Goal: Complete application form: Complete application form

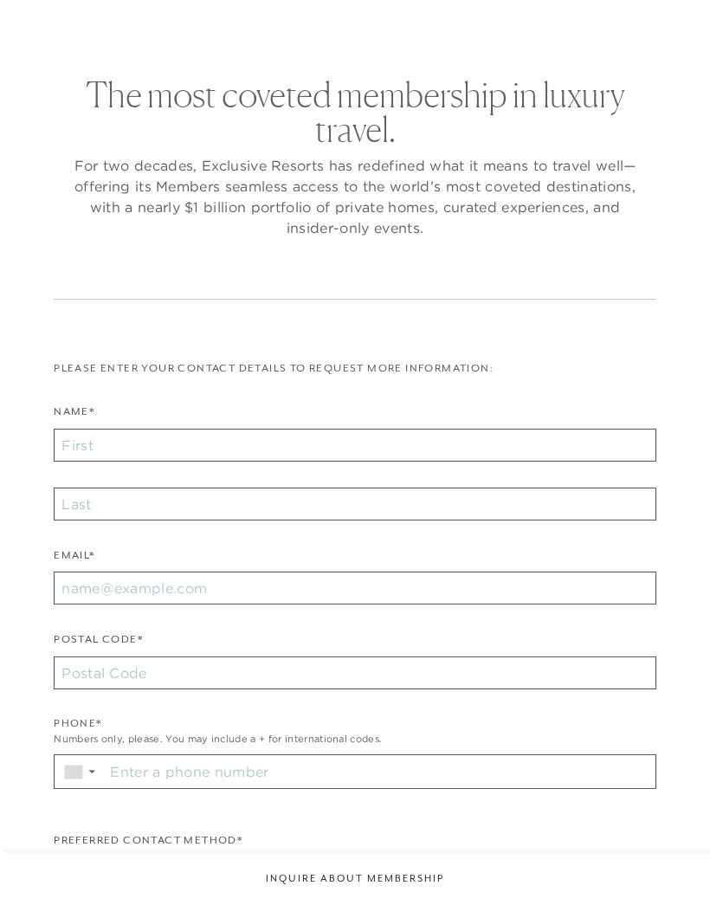
checkbox input "false"
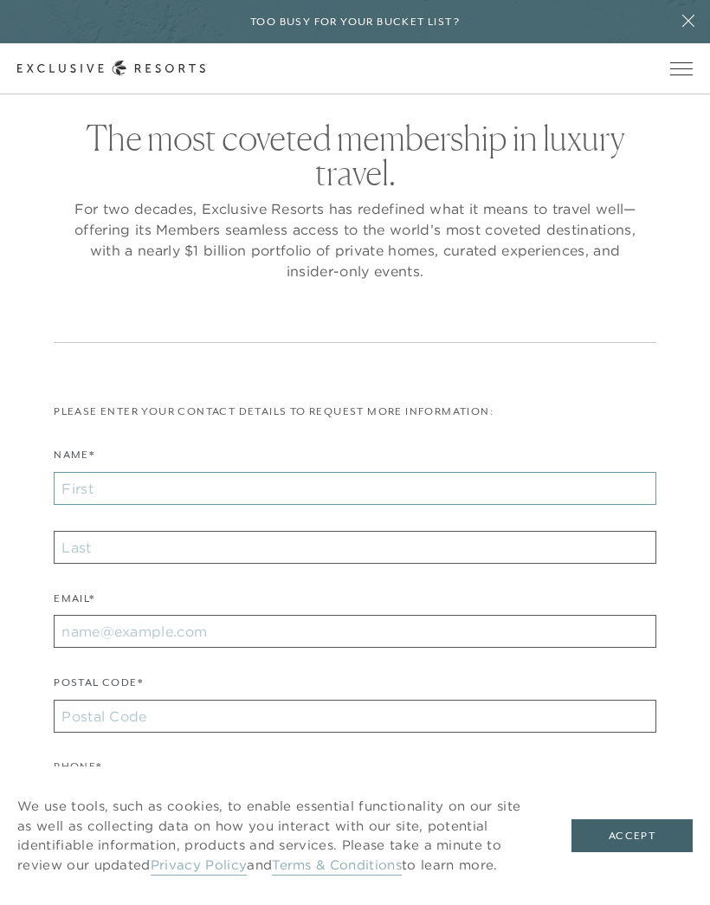
click at [120, 484] on input "Name*" at bounding box center [355, 488] width 603 height 33
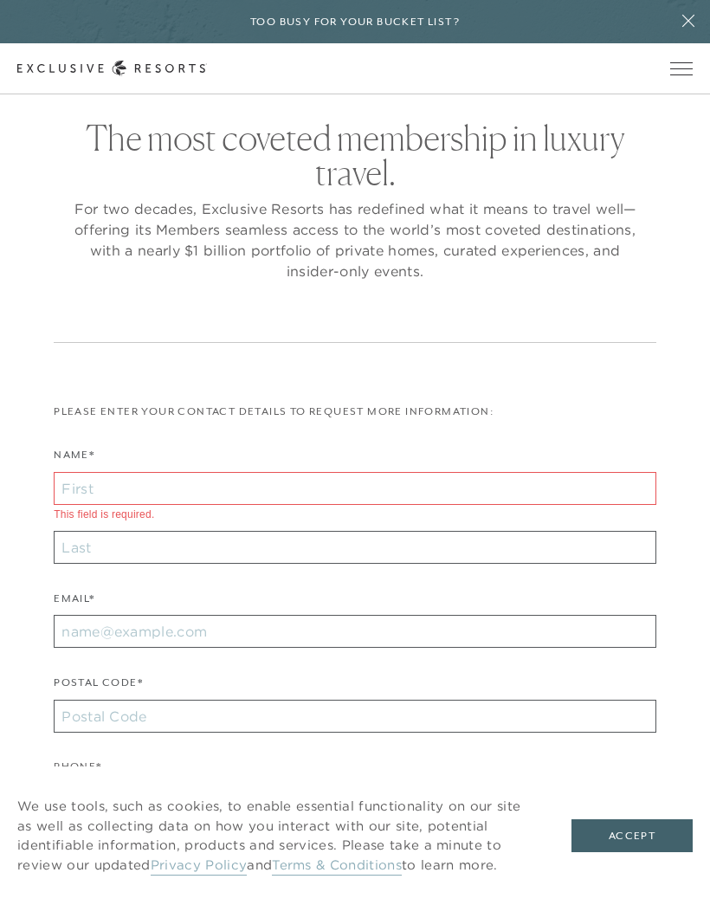
type input "[PERSON_NAME]"
type input "30040"
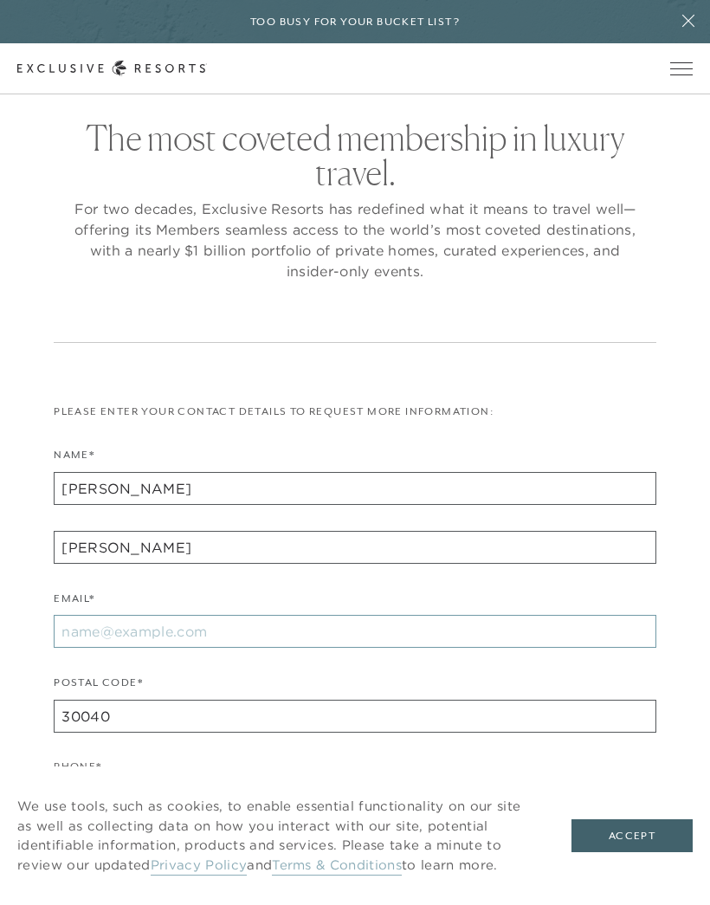
click at [191, 638] on input "Email*" at bounding box center [355, 631] width 603 height 33
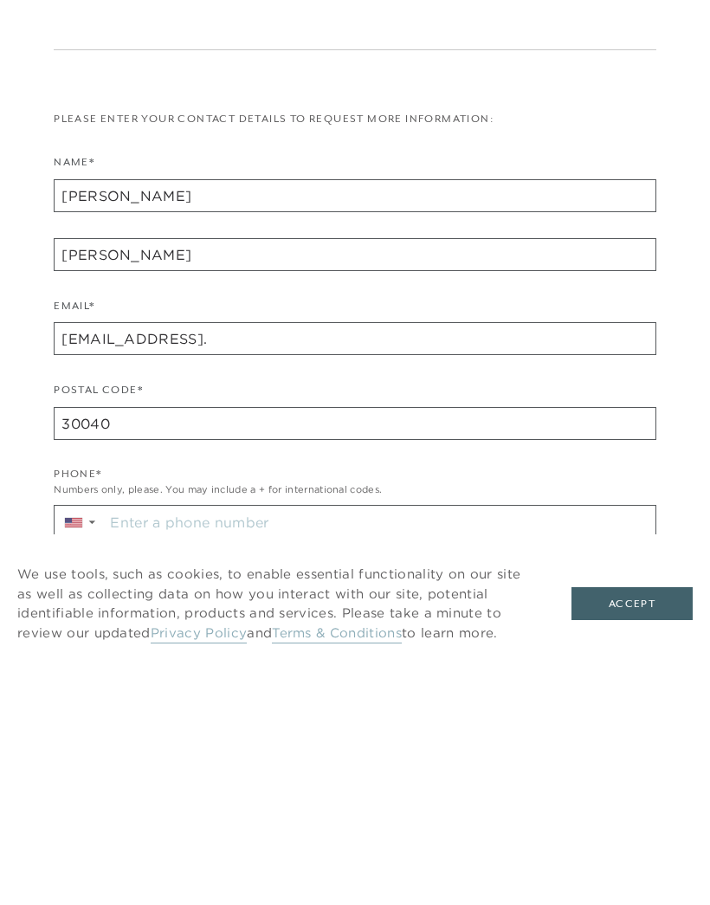
scroll to position [294, 0]
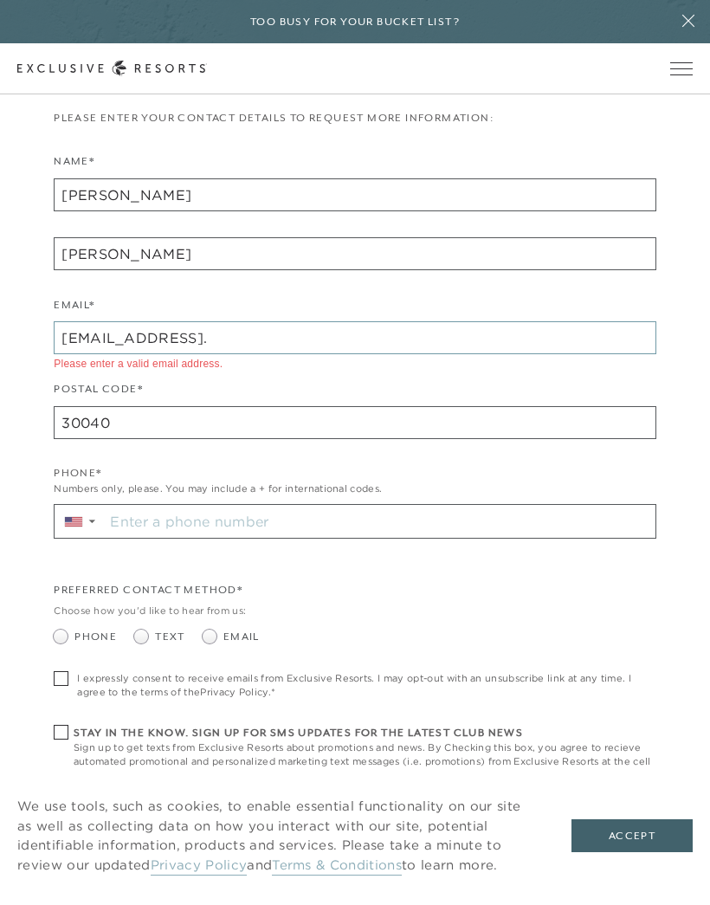
click at [250, 324] on input "[EMAIL_ADDRESS]." at bounding box center [355, 337] width 603 height 33
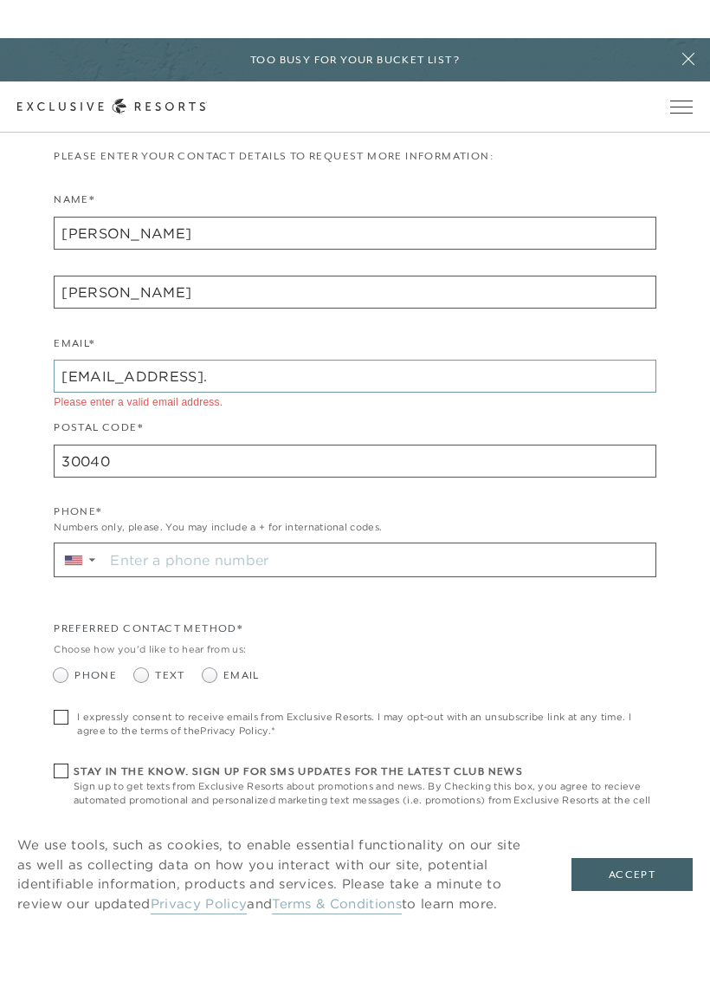
scroll to position [293, 0]
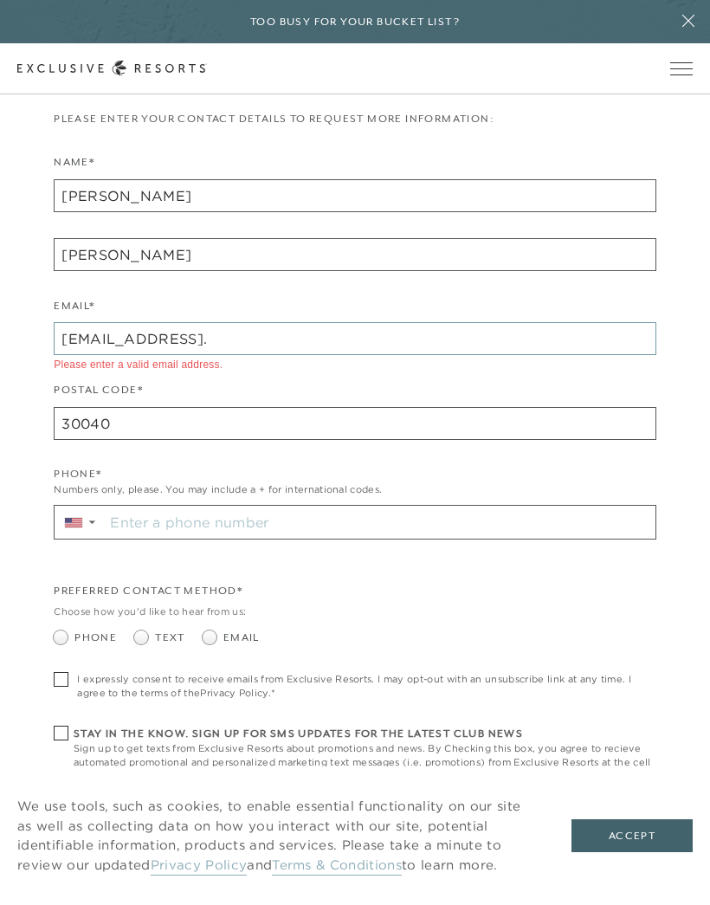
click at [210, 337] on input "[EMAIL_ADDRESS]." at bounding box center [355, 338] width 603 height 33
type input "[EMAIL_ADDRESS][DOMAIN_NAME]"
click at [405, 509] on input "Stay in the know. Sign up for sms updates for the latest club news Sign up to g…" at bounding box center [380, 522] width 552 height 33
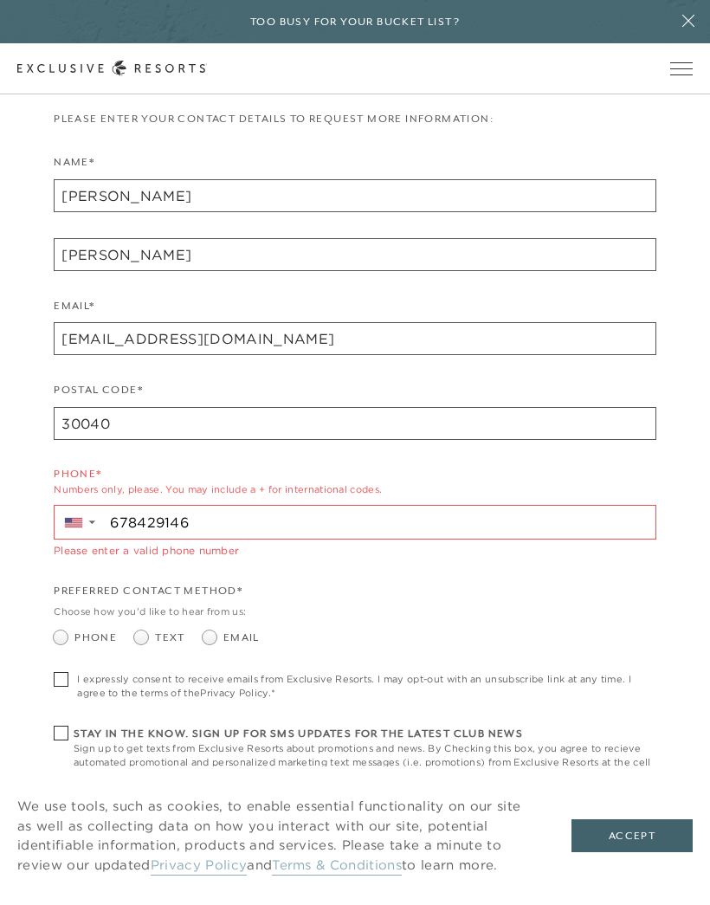
type input "[PHONE_NUMBER]"
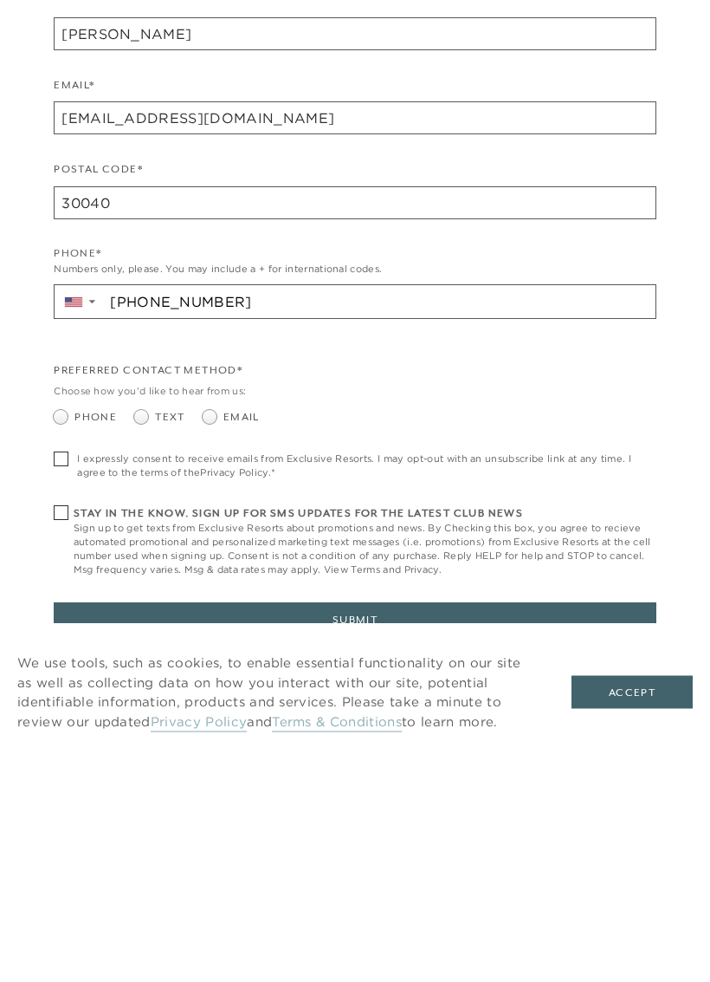
click at [159, 630] on span "Text" at bounding box center [170, 638] width 30 height 16
radio input "true"
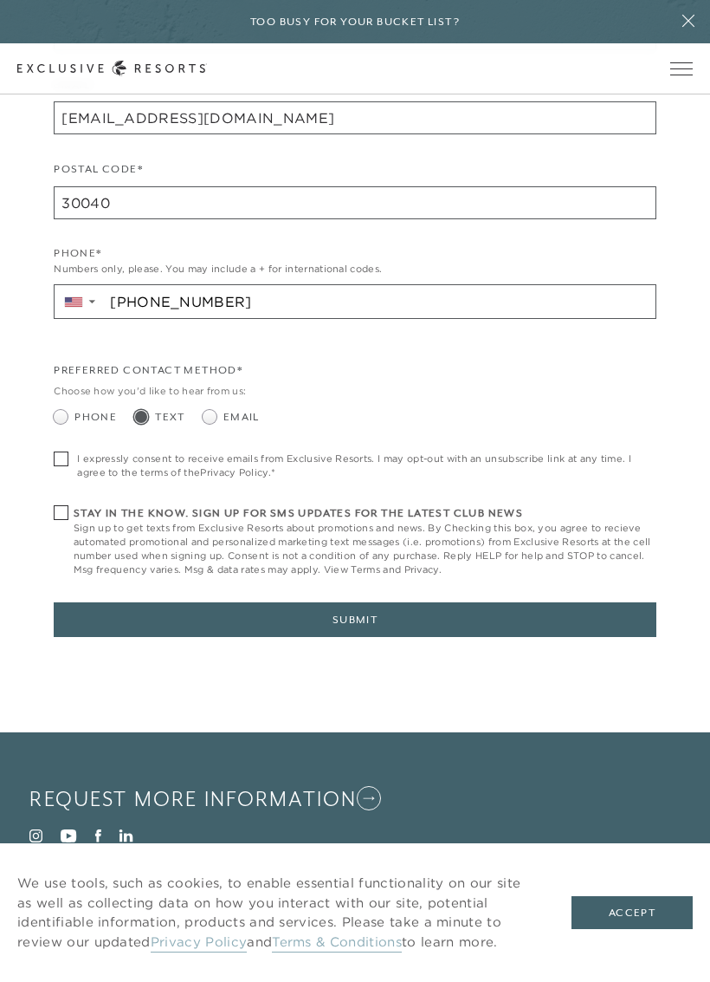
click at [64, 510] on span at bounding box center [61, 512] width 15 height 15
checkbox input "true"
click at [377, 607] on button "Submit" at bounding box center [355, 619] width 603 height 35
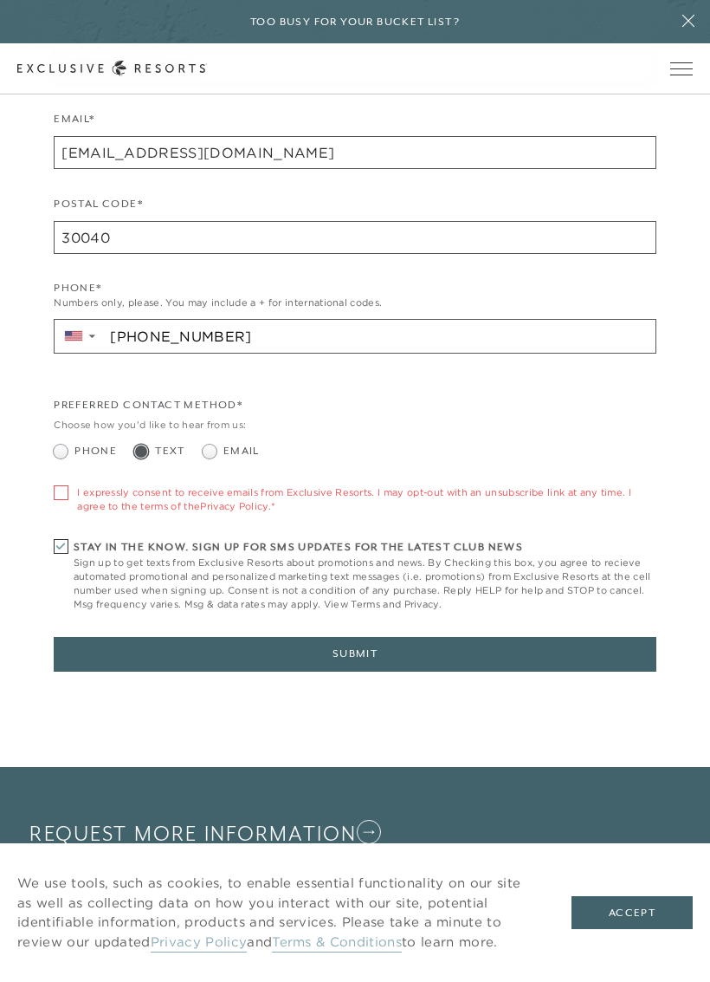
click at [66, 488] on span at bounding box center [61, 492] width 15 height 15
checkbox input "true"
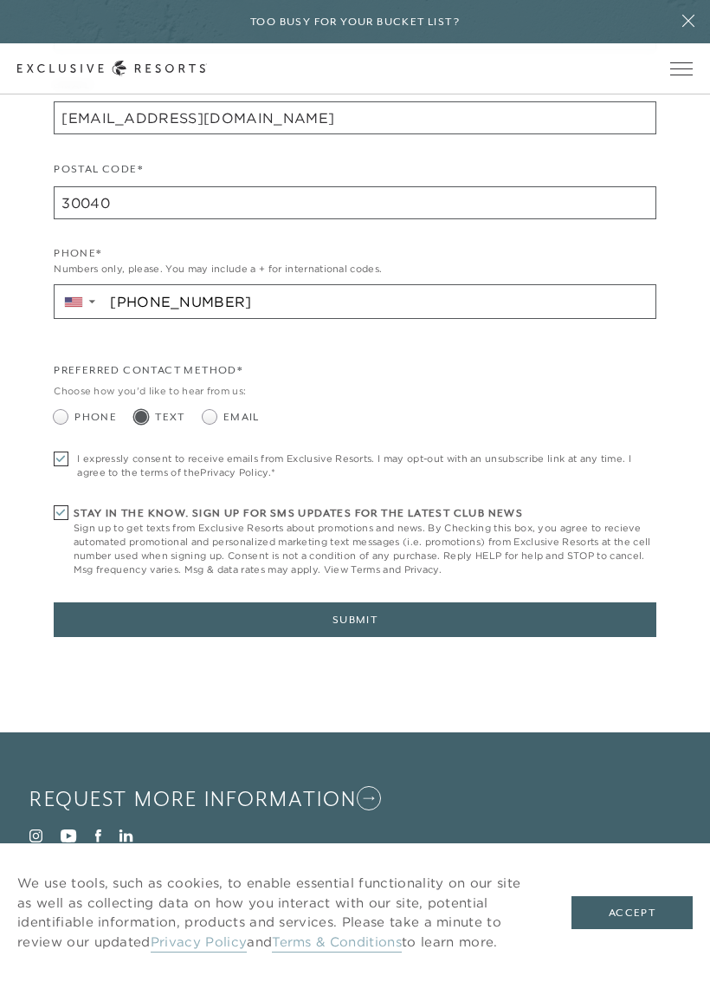
click at [295, 602] on button "Submit" at bounding box center [355, 619] width 603 height 35
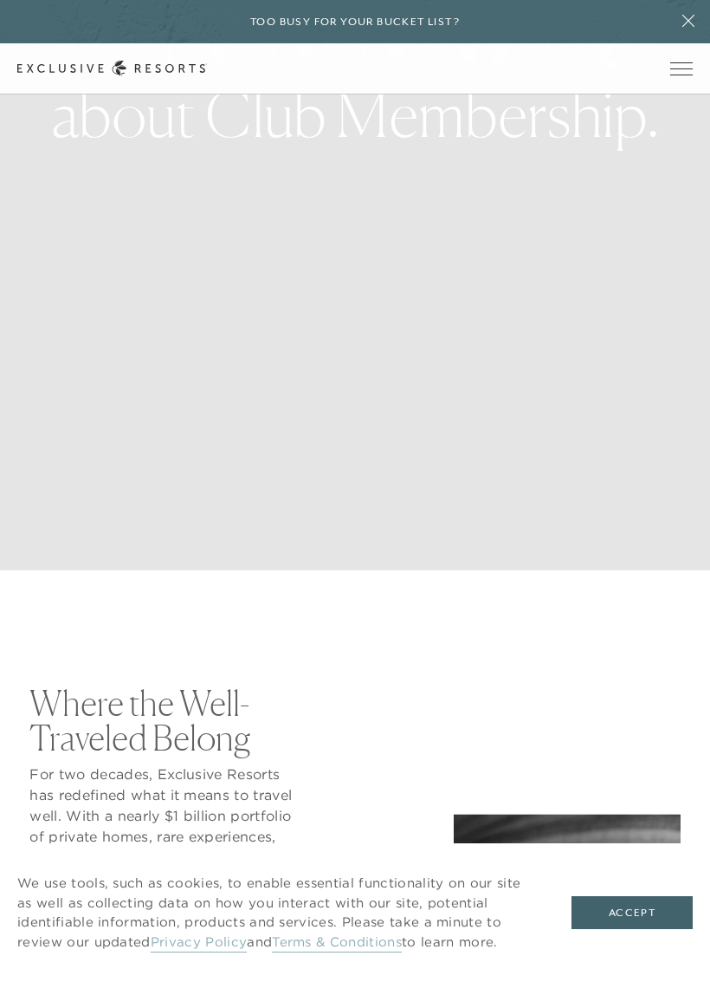
scroll to position [413, 0]
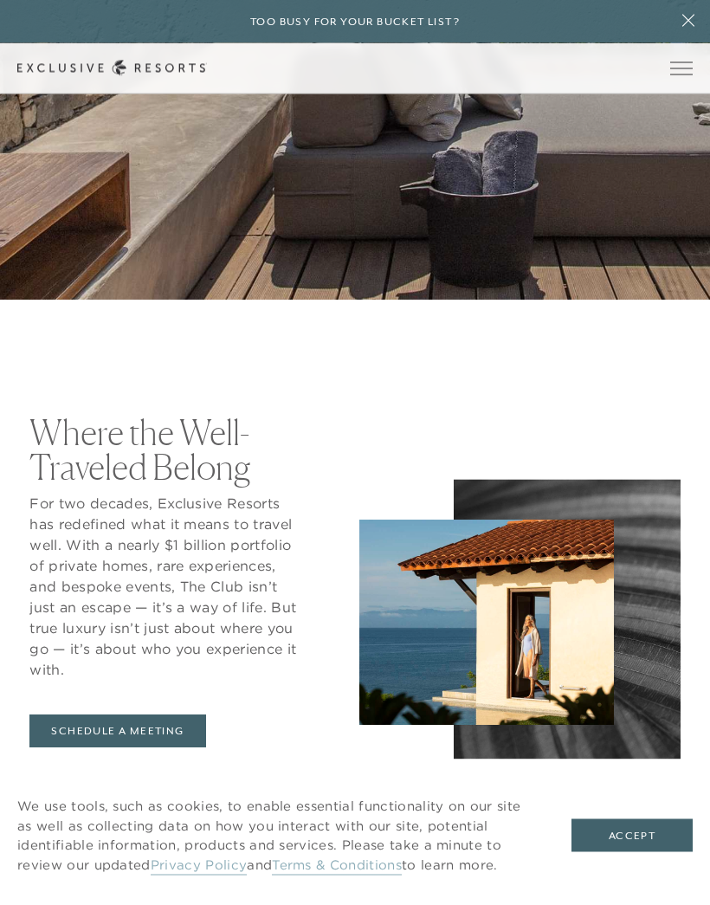
click at [649, 837] on button "Accept" at bounding box center [632, 836] width 121 height 33
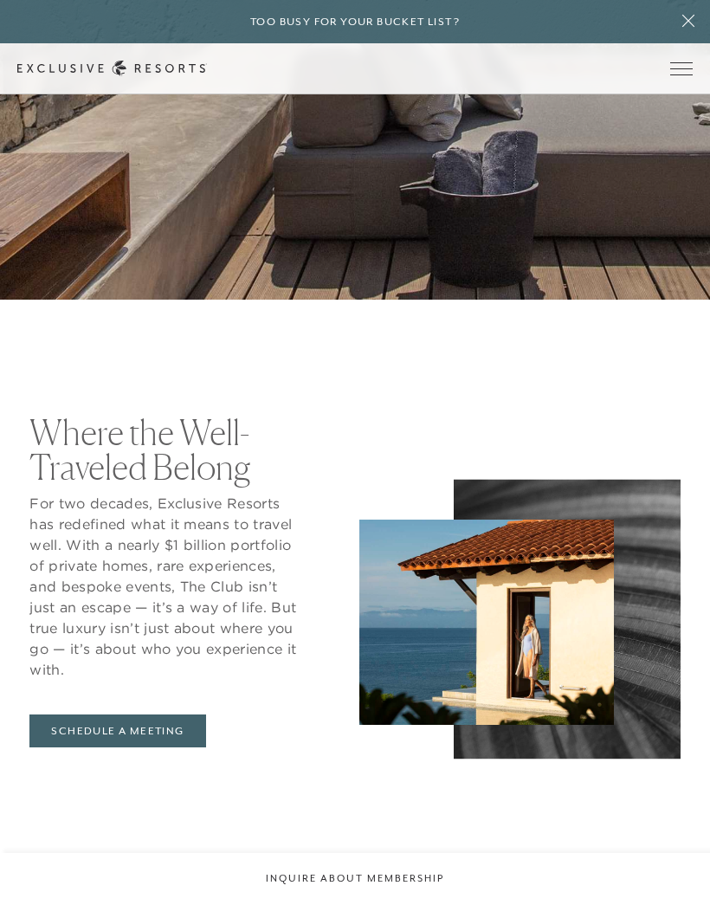
scroll to position [0, 0]
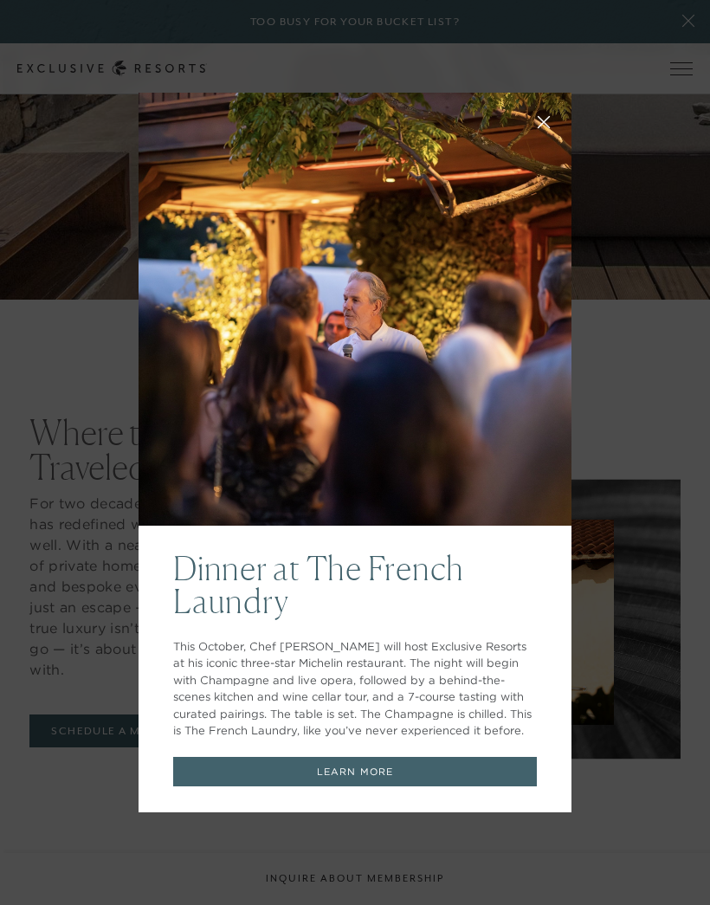
click at [550, 127] on icon at bounding box center [544, 121] width 13 height 13
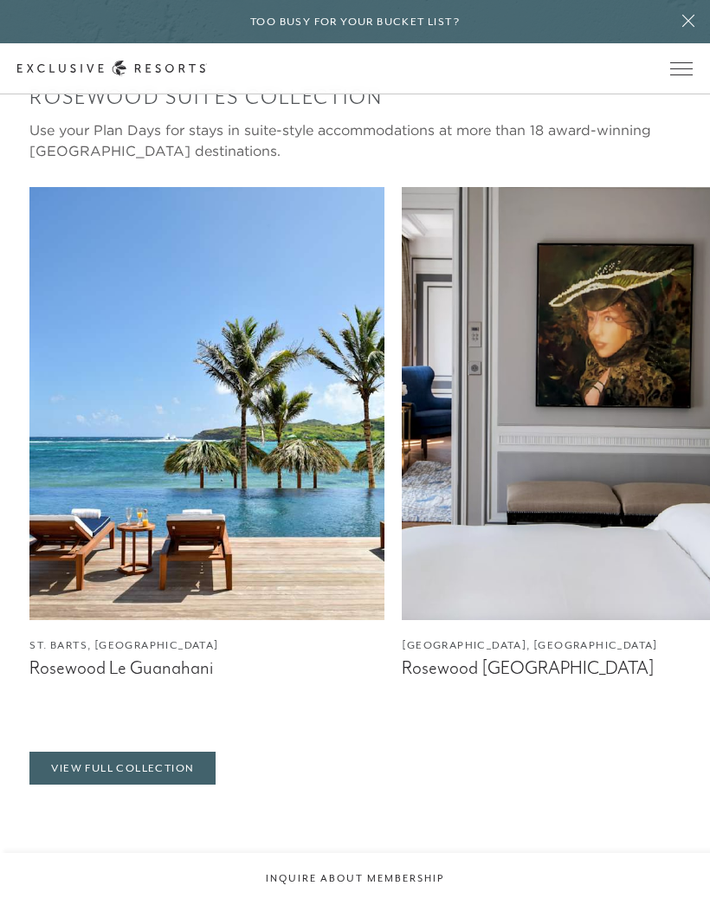
scroll to position [4576, 0]
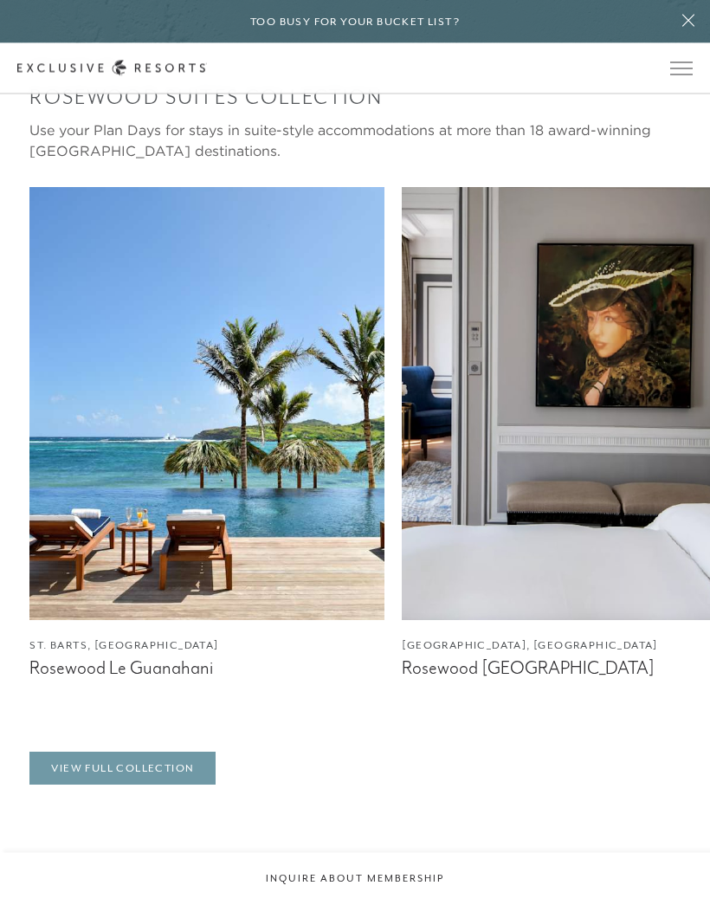
click at [134, 753] on link "View Full Collection" at bounding box center [122, 769] width 186 height 33
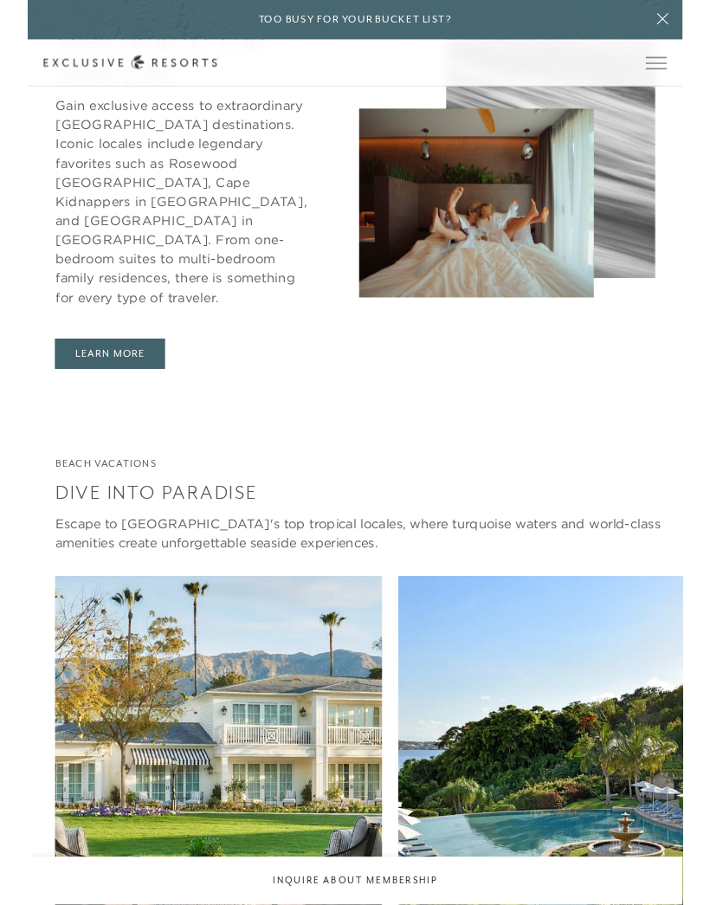
scroll to position [1050, 0]
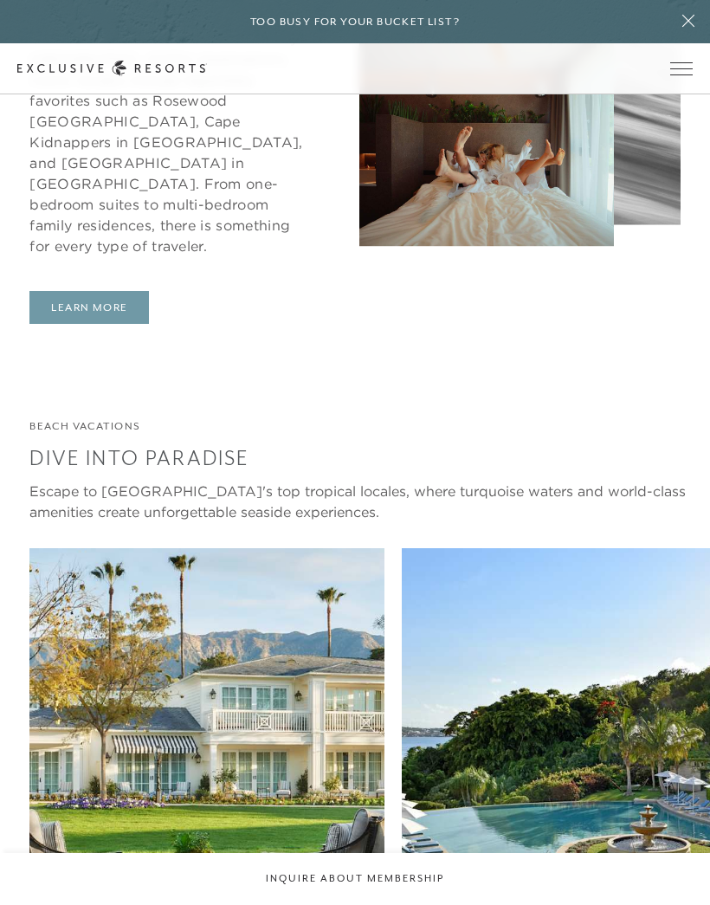
click at [114, 291] on link "LEARN MORE" at bounding box center [89, 307] width 120 height 33
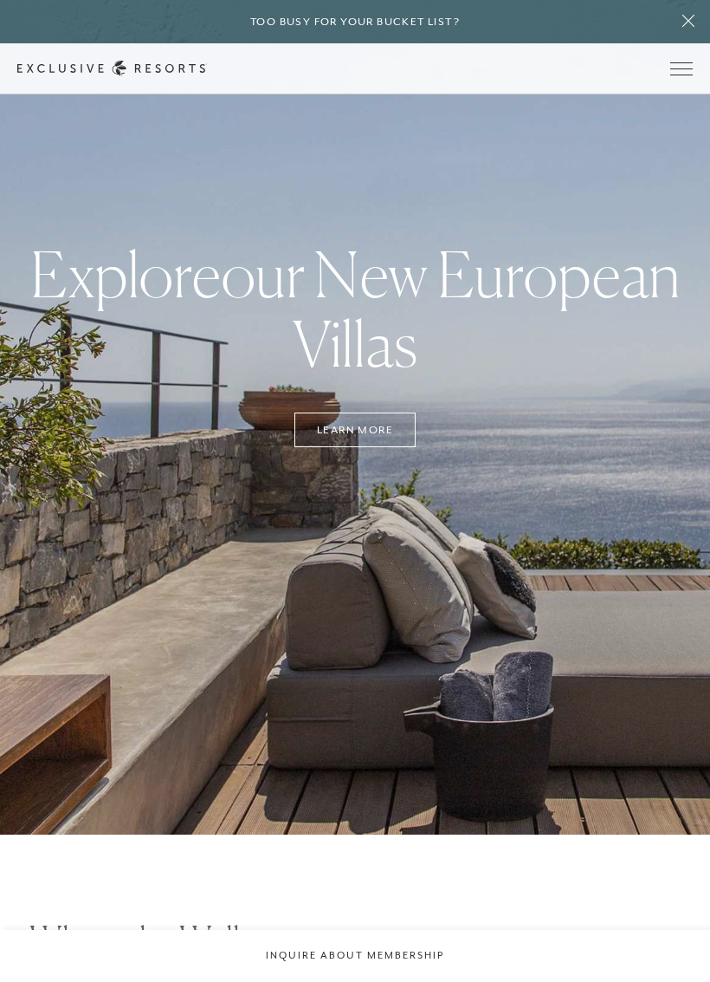
scroll to position [198, 0]
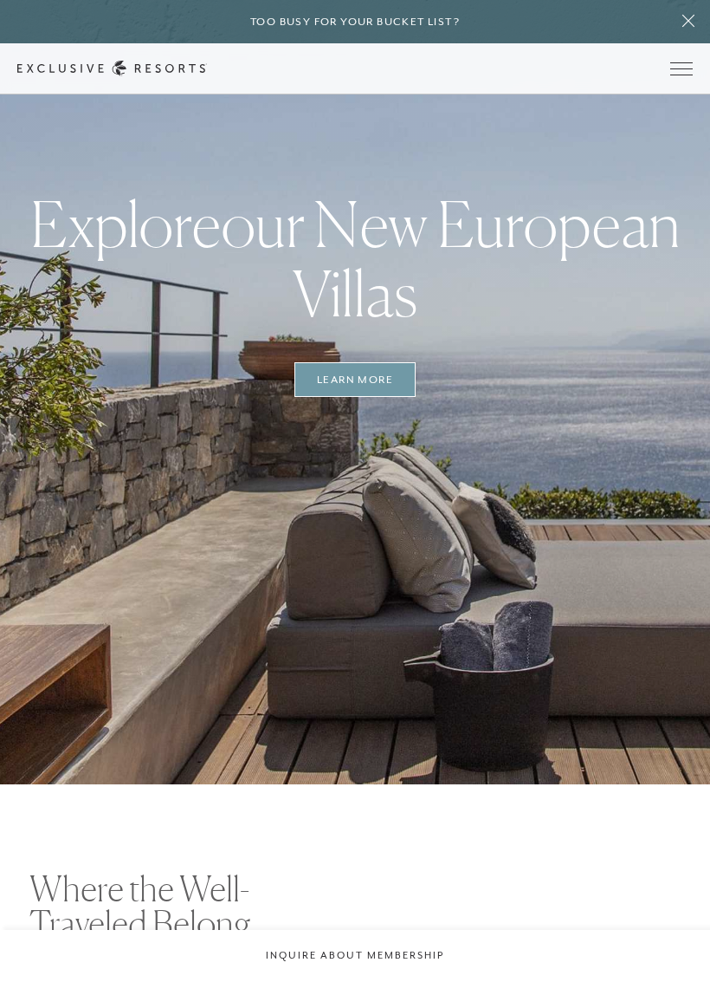
click at [372, 373] on link "Learn More" at bounding box center [355, 379] width 120 height 33
